Goal: Complete application form

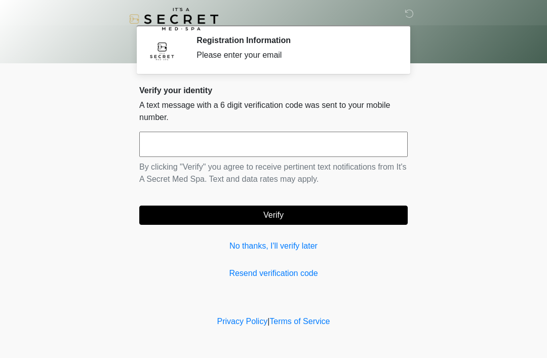
click at [306, 250] on link "No thanks, I'll verify later" at bounding box center [273, 246] width 268 height 12
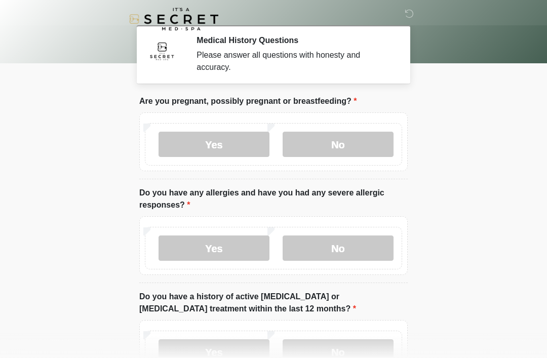
click at [345, 143] on label "No" at bounding box center [337, 144] width 111 height 25
click at [345, 256] on label "No" at bounding box center [337, 247] width 111 height 25
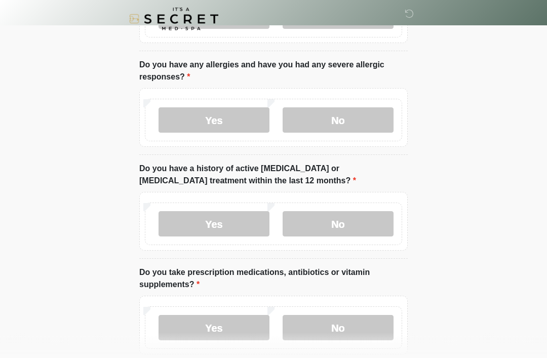
scroll to position [138, 0]
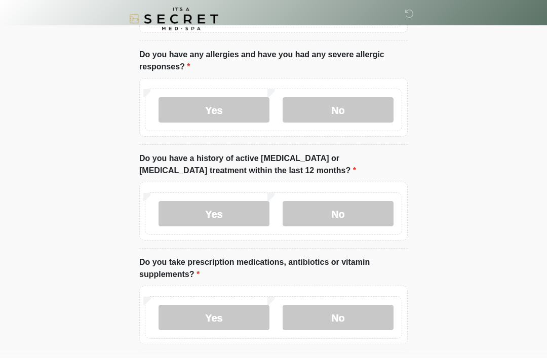
click at [431, 178] on body "‎ ‎ Medical History Questions Please answer all questions with honesty and accu…" at bounding box center [273, 41] width 547 height 358
click at [358, 224] on label "No" at bounding box center [337, 213] width 111 height 25
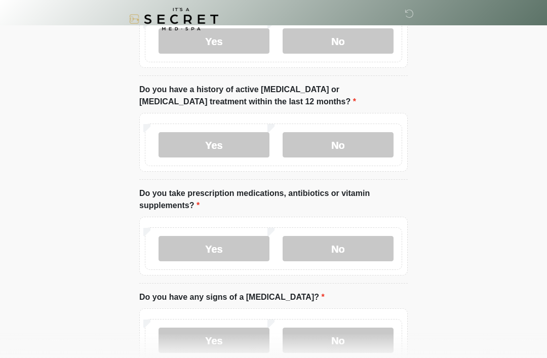
click at [358, 246] on label "No" at bounding box center [337, 248] width 111 height 25
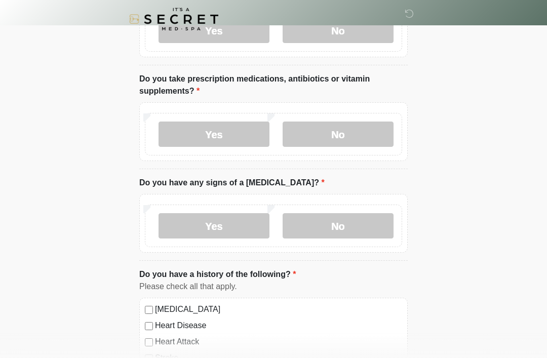
click at [361, 225] on label "No" at bounding box center [337, 225] width 111 height 25
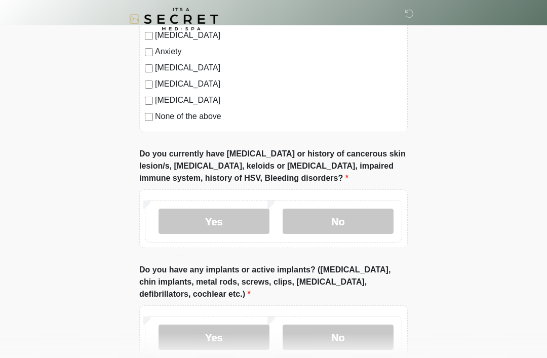
click at [356, 222] on label "No" at bounding box center [337, 221] width 111 height 25
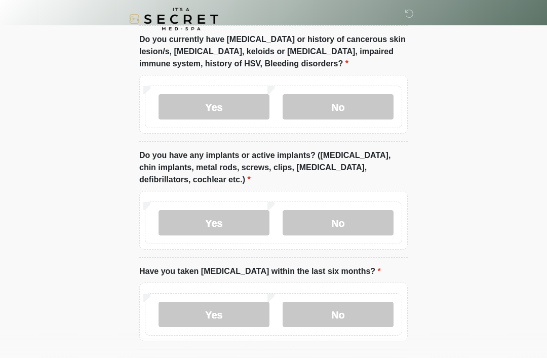
scroll to position [806, 0]
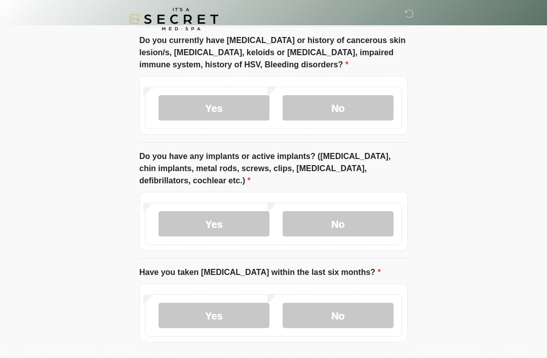
click at [370, 219] on label "No" at bounding box center [337, 223] width 111 height 25
click at [361, 312] on label "No" at bounding box center [337, 315] width 111 height 25
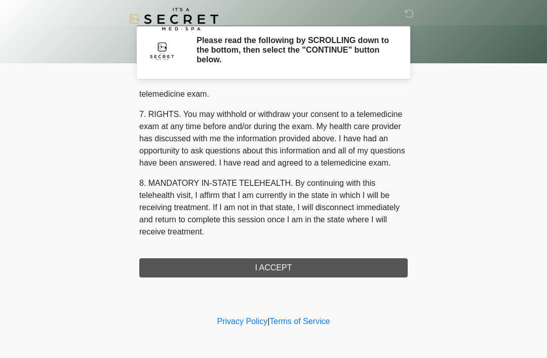
scroll to position [432, 0]
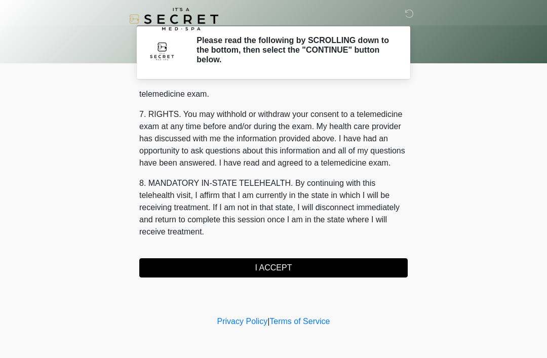
click at [303, 270] on button "I ACCEPT" at bounding box center [273, 267] width 268 height 19
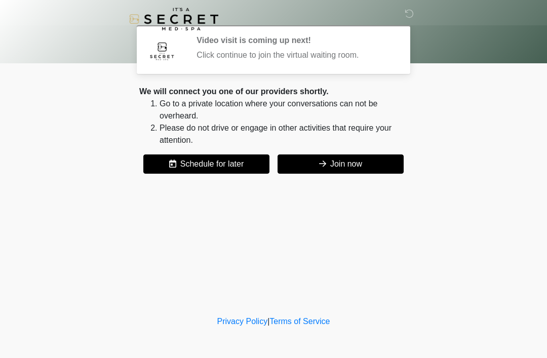
click at [374, 172] on button "Join now" at bounding box center [340, 163] width 126 height 19
